Goal: Task Accomplishment & Management: Complete application form

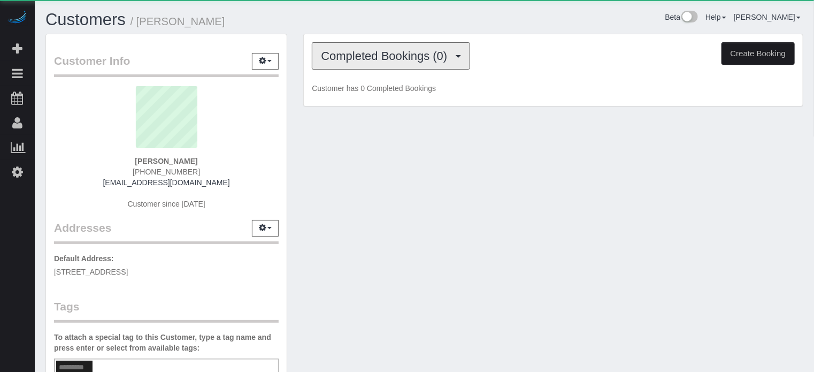
click at [364, 63] on button "Completed Bookings (0)" at bounding box center [391, 55] width 158 height 27
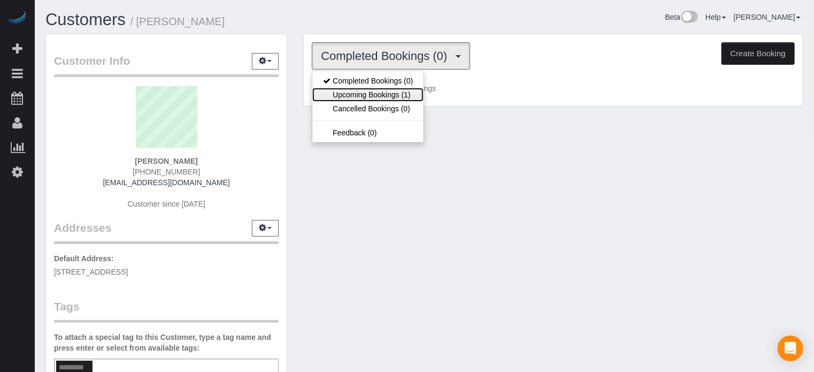
click at [371, 91] on link "Upcoming Bookings (1)" at bounding box center [367, 95] width 111 height 14
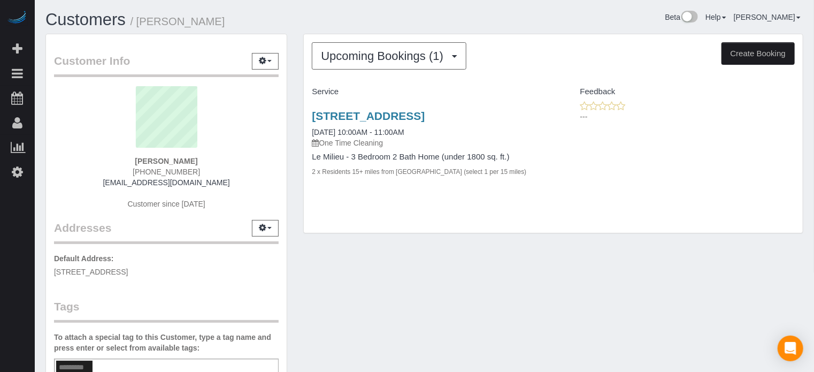
click at [797, 228] on div "Upcoming Bookings (1) Completed Bookings (0) Upcoming Bookings (1) Cancelled Bo…" at bounding box center [553, 133] width 499 height 199
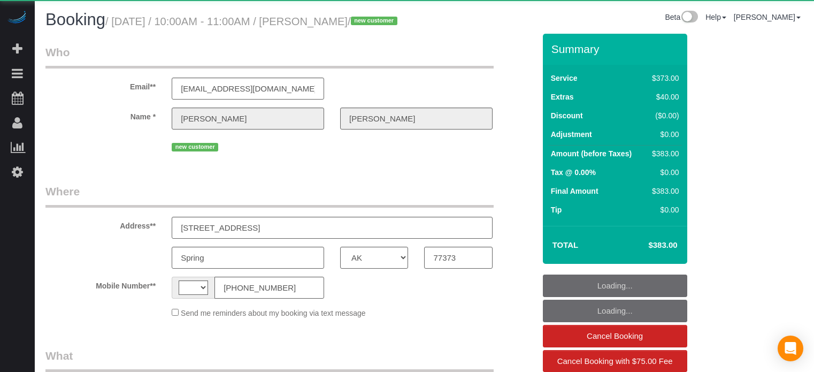
select select "[GEOGRAPHIC_DATA]"
select select "string:US"
select select "object:795"
select select "6"
select select "spot25"
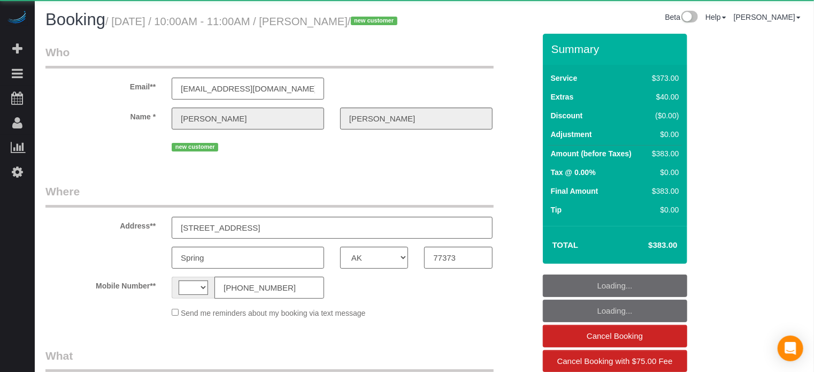
select select "number:9"
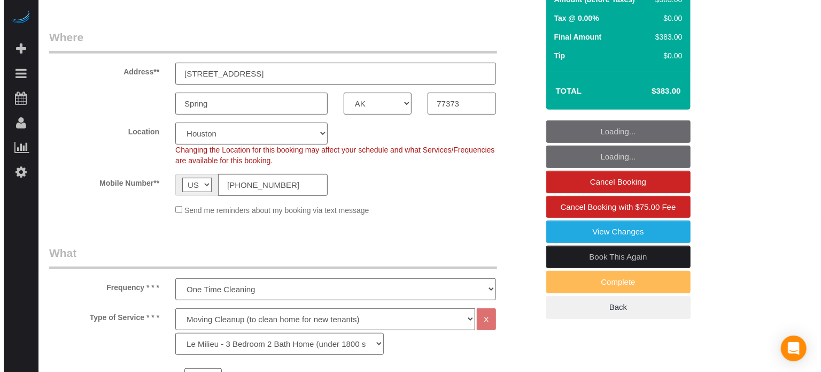
scroll to position [160, 0]
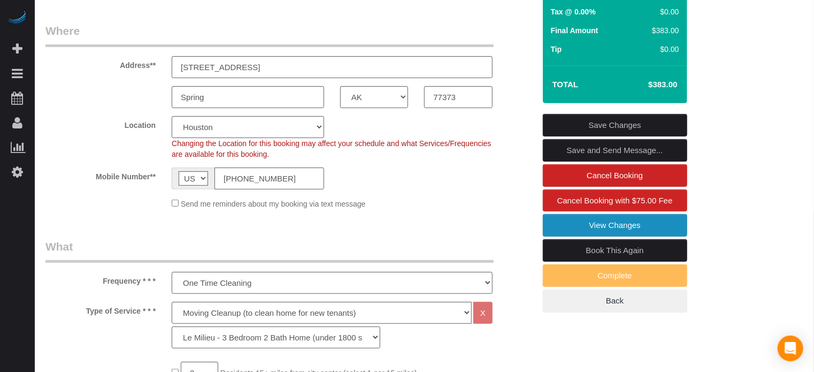
click at [574, 236] on link "View Changes" at bounding box center [615, 225] width 144 height 22
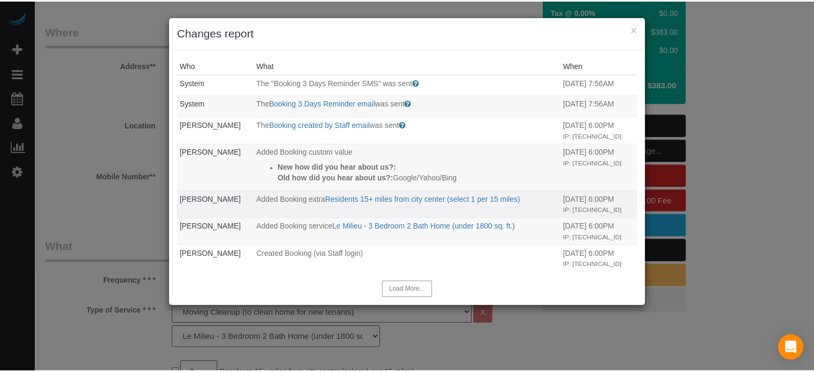
scroll to position [15, 0]
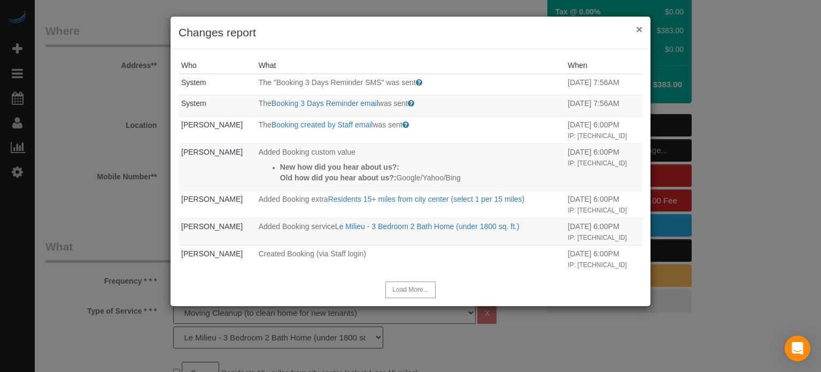
click at [638, 28] on button "×" at bounding box center [639, 29] width 6 height 11
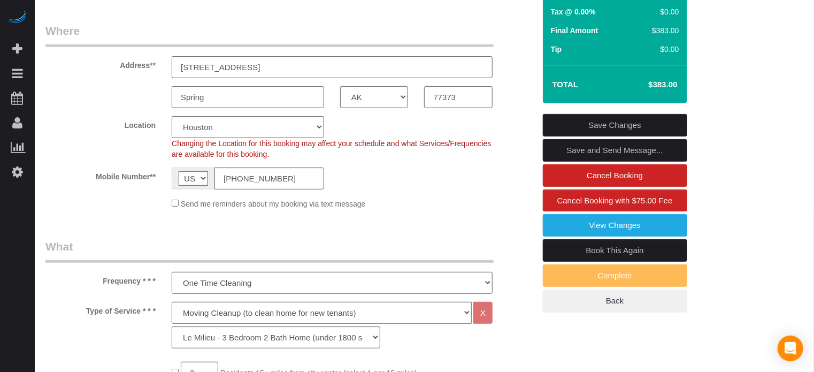
click at [65, 159] on div "Location Pro Housekeepers Atlanta Austin Boston Chicago Cincinnati Clearwater D…" at bounding box center [289, 137] width 505 height 43
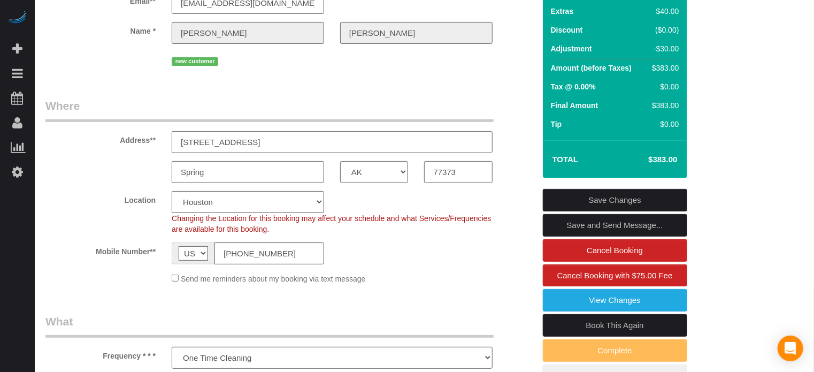
scroll to position [0, 0]
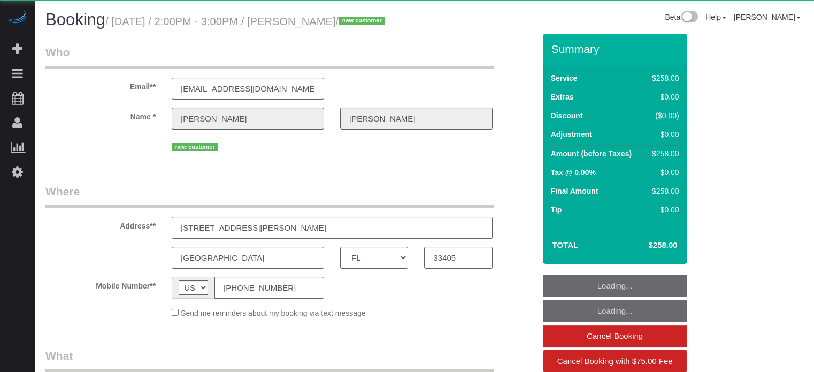
select select "FL"
select select "object:806"
select select "5"
select select "spot1"
select select "number:9"
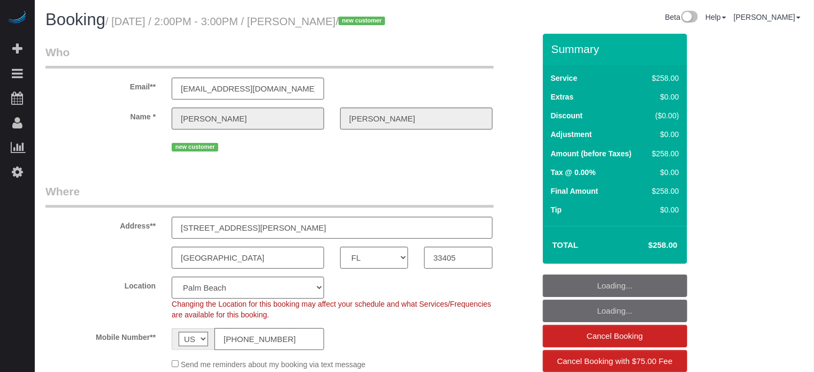
select select "spot16"
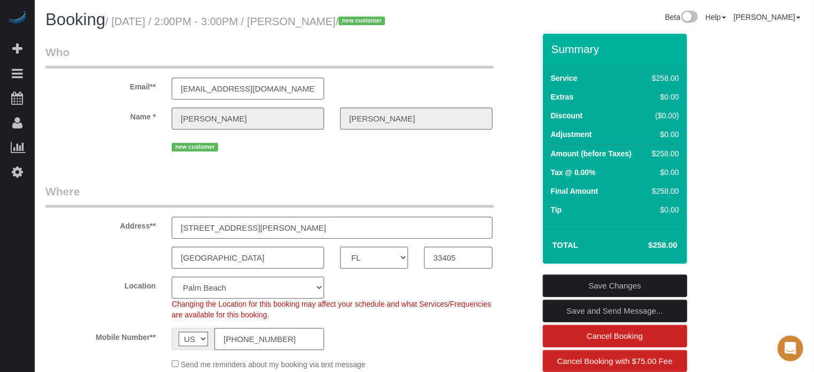
click at [288, 350] on input "[PHONE_NUMBER]" at bounding box center [269, 339] width 110 height 22
click at [288, 350] on input "(561) 635-1675" at bounding box center [269, 339] width 110 height 22
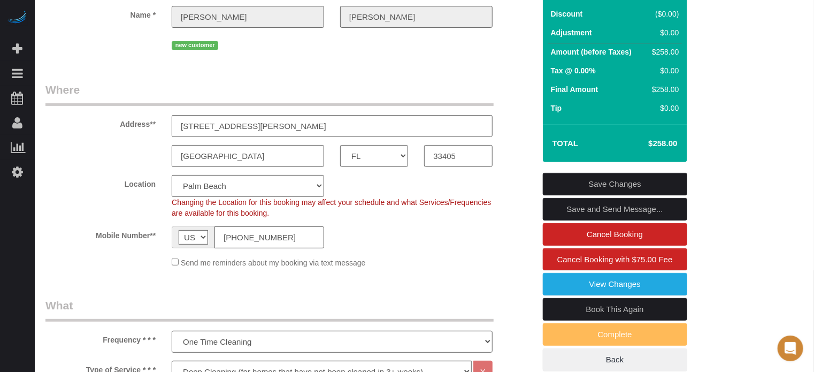
scroll to position [160, 0]
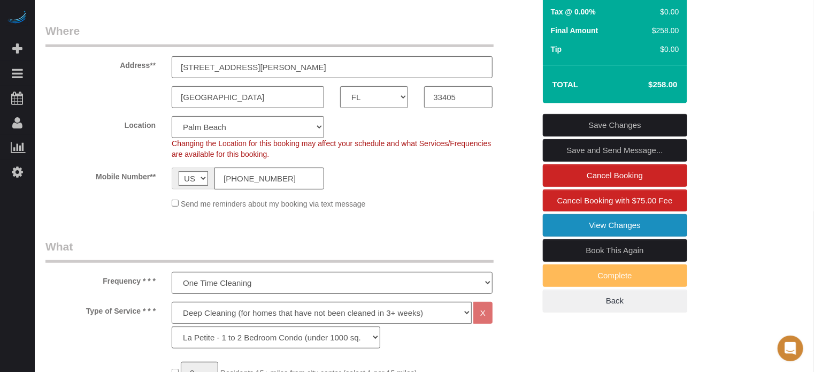
click at [570, 236] on link "View Changes" at bounding box center [615, 225] width 144 height 22
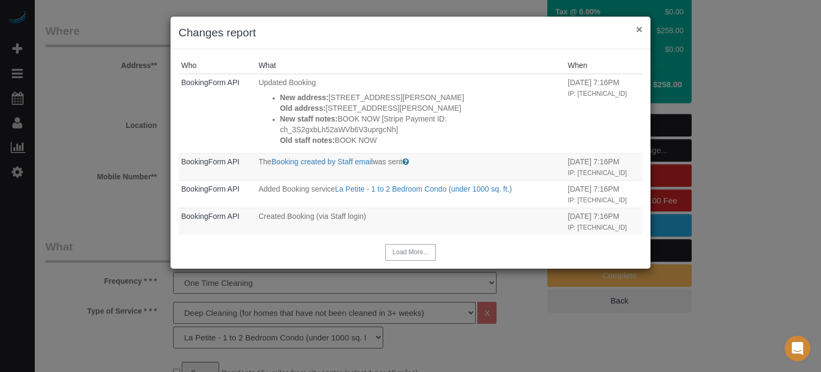
click at [638, 29] on button "×" at bounding box center [639, 29] width 6 height 11
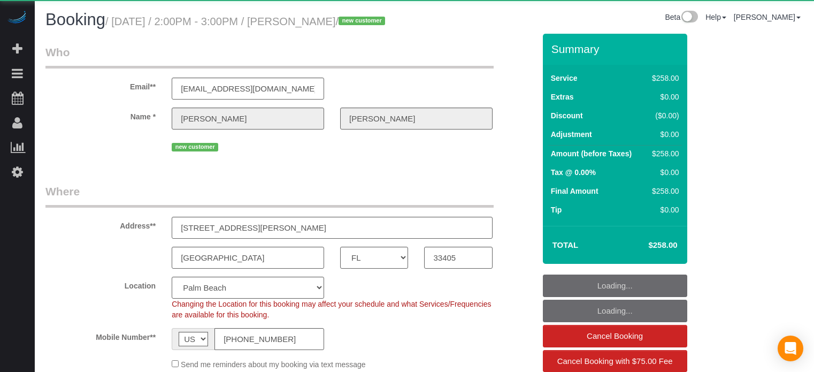
select select "FL"
select select "spot1"
select select "number:9"
select select "object:677"
select select "5"
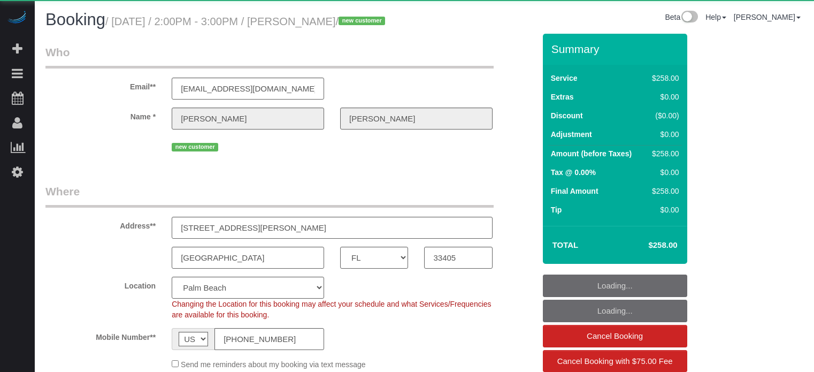
select select "FL"
select select "5"
select select "spot1"
select select "number:9"
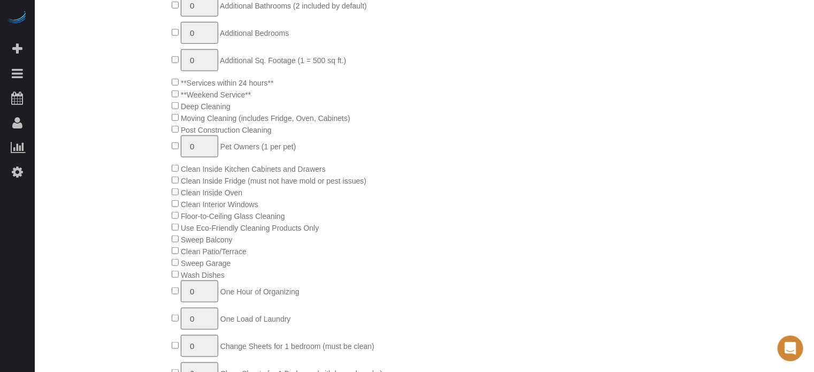
scroll to position [642, 0]
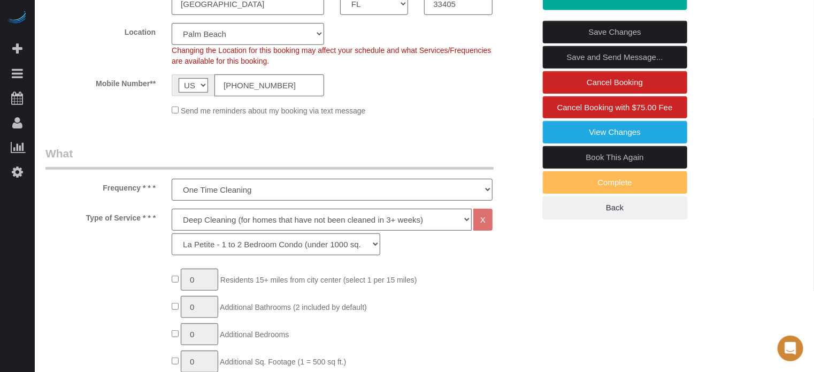
scroll to position [214, 0]
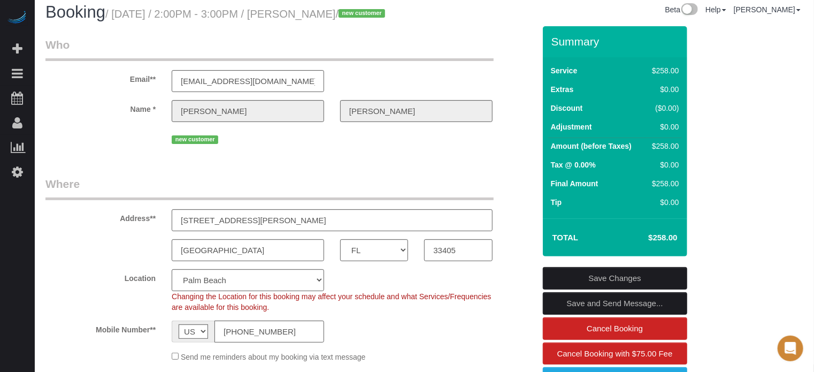
scroll to position [0, 0]
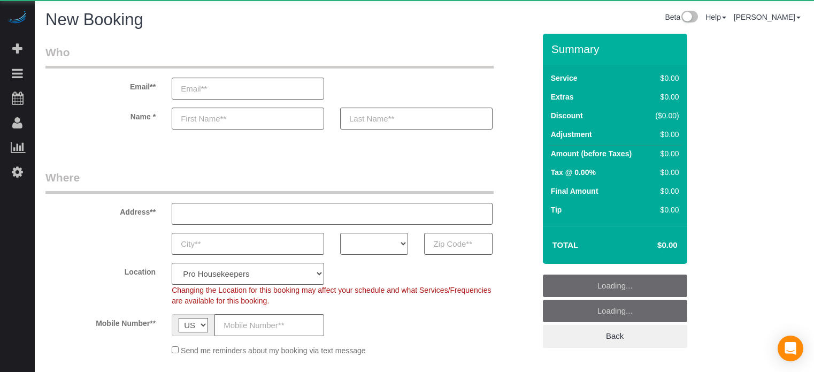
select select "number:9"
select select "object:1176"
select select "4"
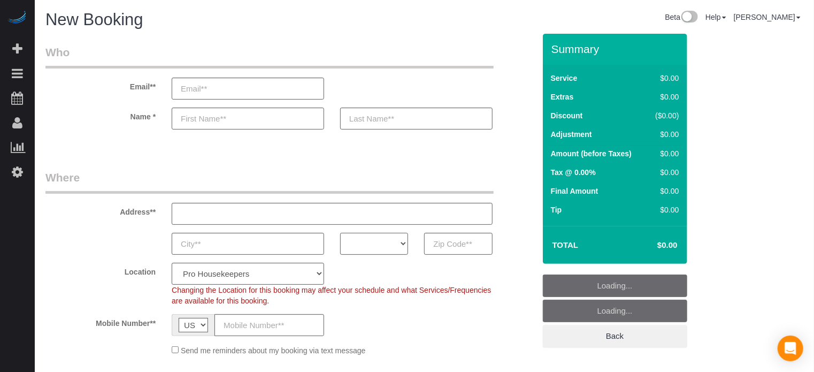
click at [383, 252] on select "AK AL AR AZ CA CO CT DC DE [GEOGRAPHIC_DATA] [GEOGRAPHIC_DATA] HI IA ID IL IN K…" at bounding box center [374, 244] width 68 height 22
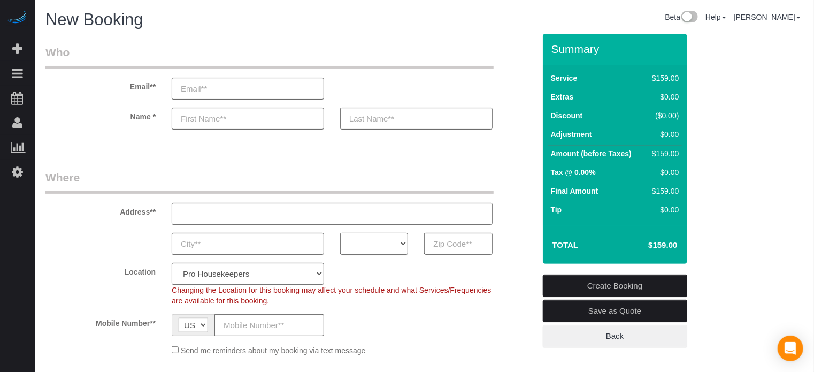
select select "FL"
click at [340, 233] on select "AK AL AR AZ CA CO CT DC DE [GEOGRAPHIC_DATA] [GEOGRAPHIC_DATA] HI IA ID IL IN K…" at bounding box center [374, 244] width 68 height 22
click at [443, 242] on input "text" at bounding box center [458, 244] width 68 height 22
paste input "32818"
type input "32818"
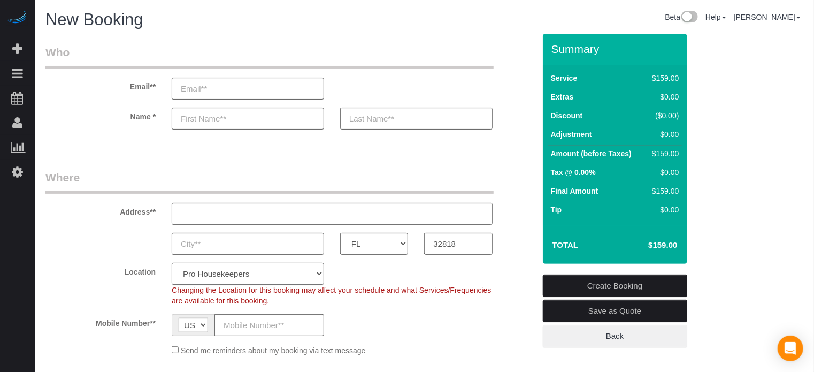
click at [265, 276] on select "Pro Housekeepers [GEOGRAPHIC_DATA] [GEOGRAPHIC_DATA] [GEOGRAPHIC_DATA] [GEOGRAP…" at bounding box center [248, 274] width 152 height 22
select select "20"
click at [172, 263] on select "Pro Housekeepers [GEOGRAPHIC_DATA] [GEOGRAPHIC_DATA] [GEOGRAPHIC_DATA] [GEOGRAP…" at bounding box center [248, 274] width 152 height 22
select select "object:1185"
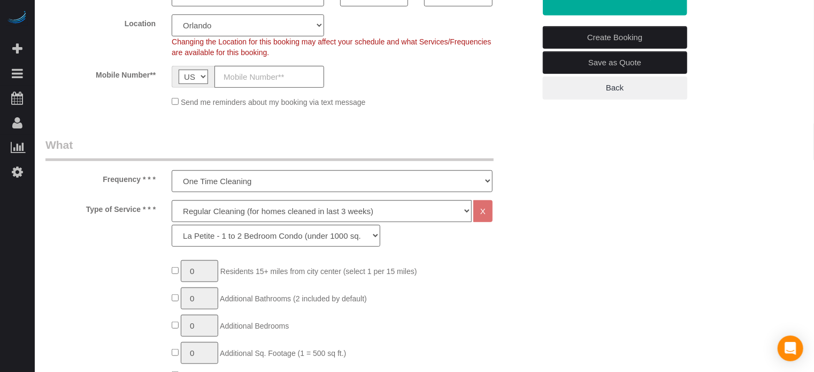
scroll to position [267, 0]
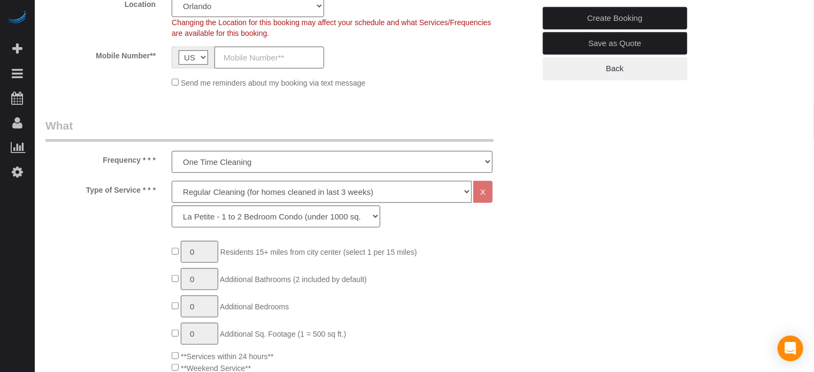
click at [199, 196] on select "Deep Cleaning (for homes that have not been cleaned in 3+ weeks) Spruce Regular…" at bounding box center [322, 192] width 300 height 22
click at [119, 227] on div "Type of Service * * * Deep Cleaning (for homes that have not been cleaned in 3+…" at bounding box center [289, 207] width 505 height 52
click at [215, 186] on select "Deep Cleaning (for homes that have not been cleaned in 3+ weeks) Spruce Regular…" at bounding box center [322, 192] width 300 height 22
select select "5"
click at [172, 181] on select "Deep Cleaning (for homes that have not been cleaned in 3+ weeks) Spruce Regular…" at bounding box center [322, 192] width 300 height 22
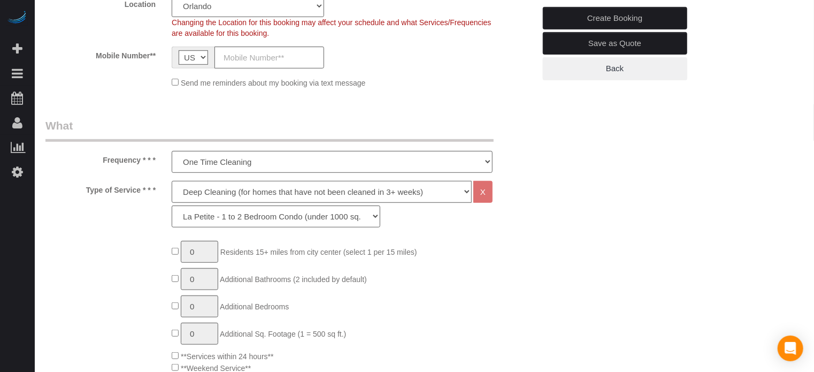
select select "93"
type input "1"
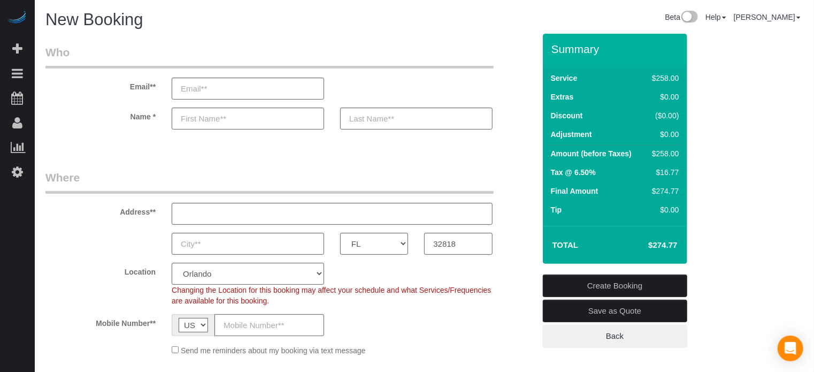
scroll to position [0, 0]
click at [657, 243] on h4 "$296.07" at bounding box center [646, 245] width 61 height 9
copy div "$296.07 Create Booking Save as Quote Back"
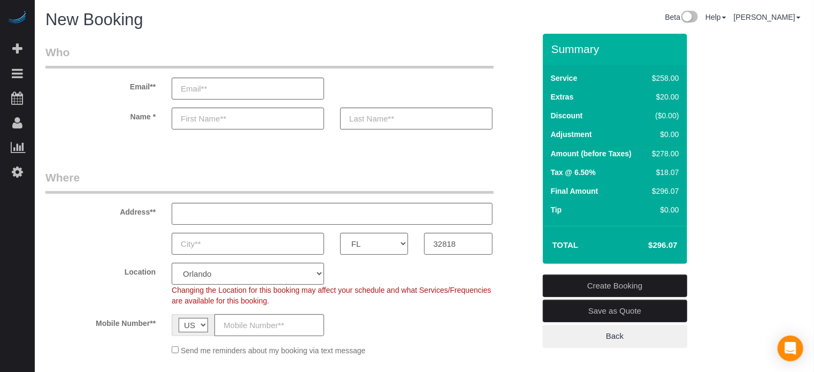
click at [517, 143] on fieldset "Who Email** Name *" at bounding box center [289, 96] width 489 height 104
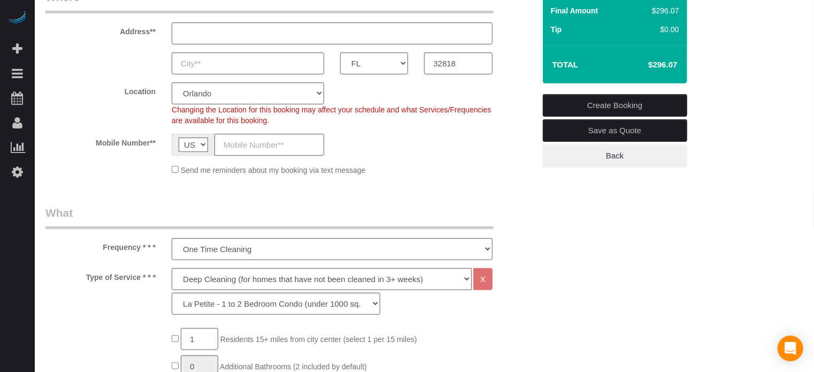
scroll to position [160, 0]
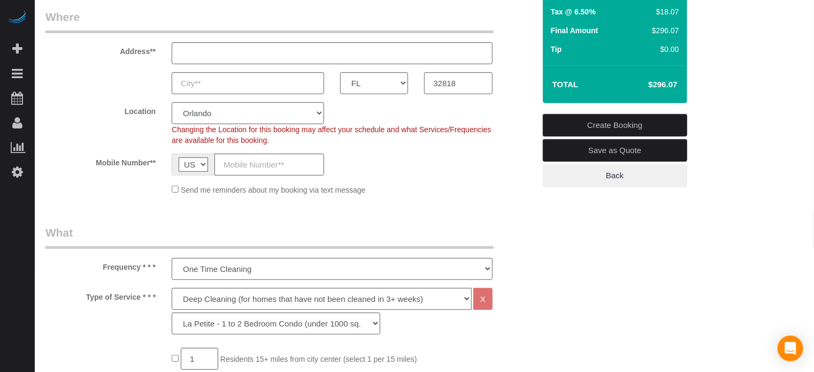
click at [666, 85] on h4 "$296.07" at bounding box center [646, 84] width 61 height 9
copy div "$296.07 Create Booking Save as Quote Back"
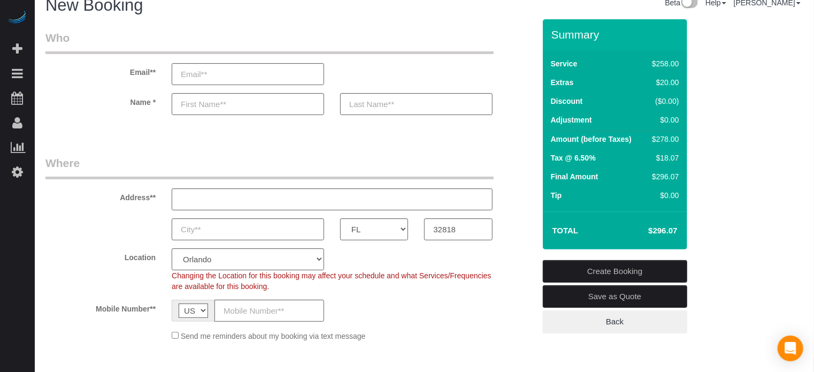
scroll to position [0, 0]
